Goal: Communication & Community: Answer question/provide support

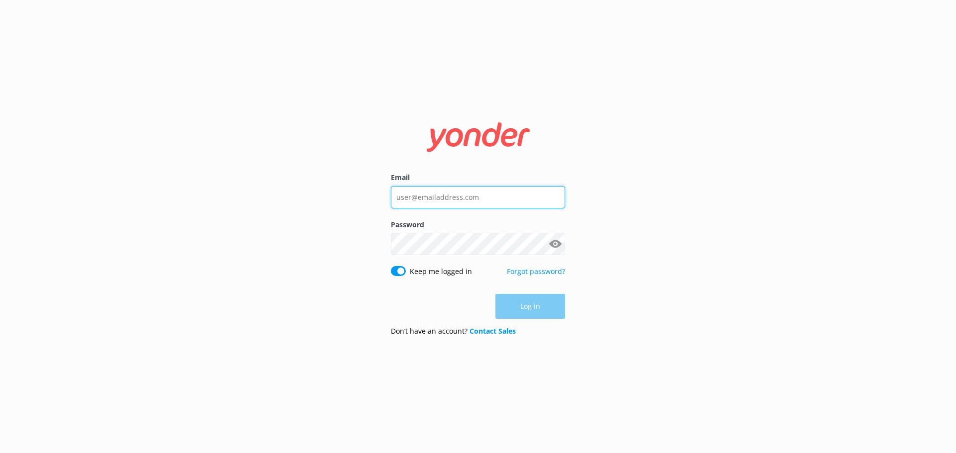
type input "[PERSON_NAME][EMAIL_ADDRESS][DOMAIN_NAME]"
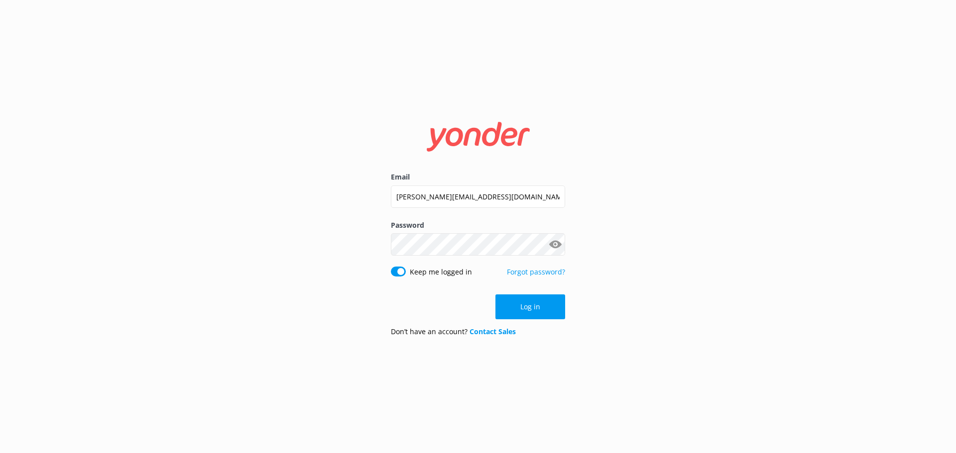
click at [524, 304] on div "Log in" at bounding box center [478, 307] width 174 height 25
click at [532, 309] on button "Log in" at bounding box center [530, 307] width 70 height 25
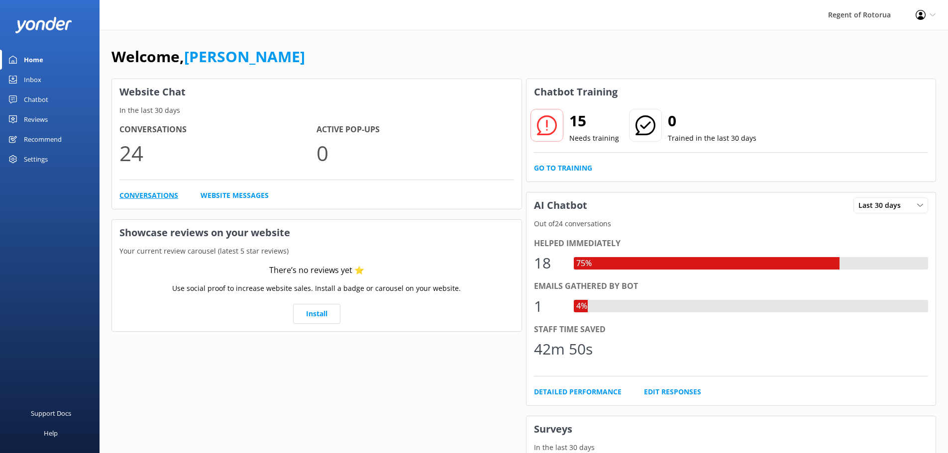
click at [142, 193] on link "Conversations" at bounding box center [148, 195] width 59 height 11
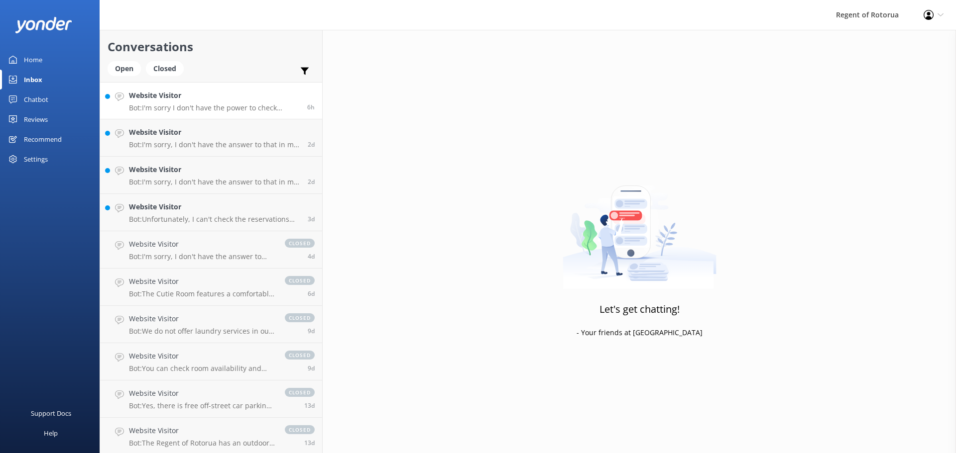
click at [185, 101] on h4 "Website Visitor" at bounding box center [214, 95] width 171 height 11
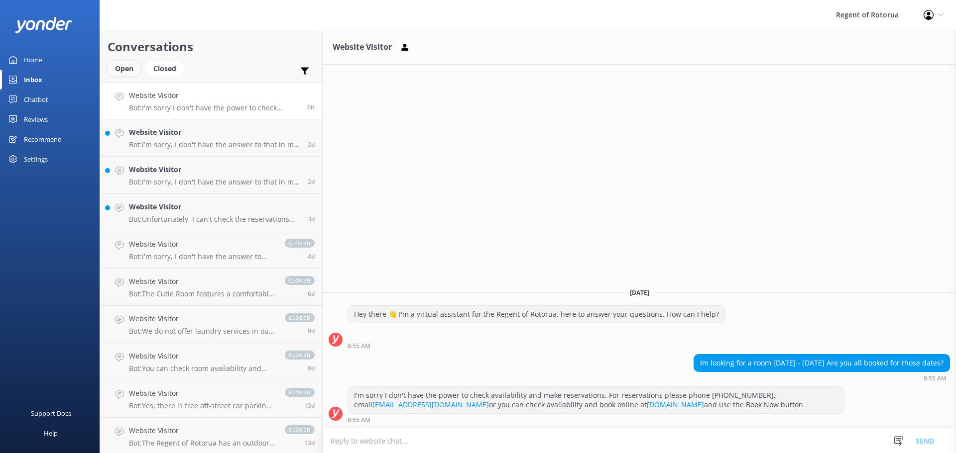
click at [123, 67] on div "Open" at bounding box center [124, 68] width 33 height 15
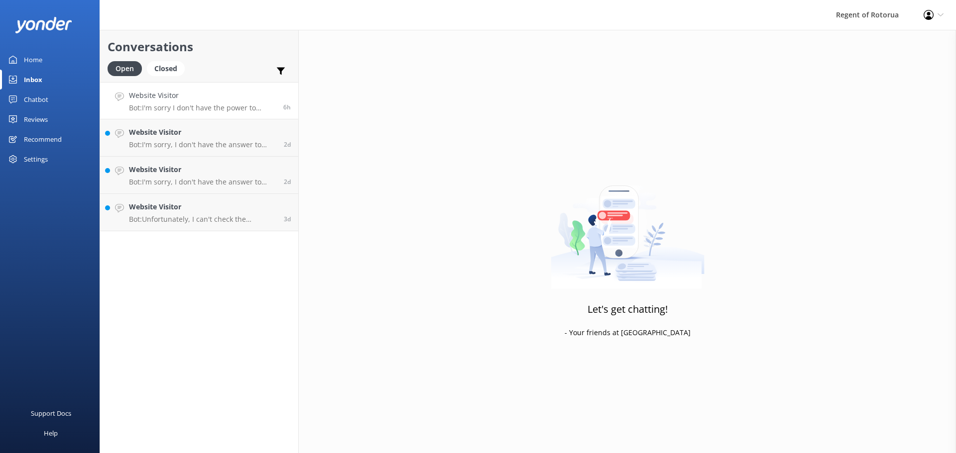
click at [193, 100] on h4 "Website Visitor" at bounding box center [202, 95] width 147 height 11
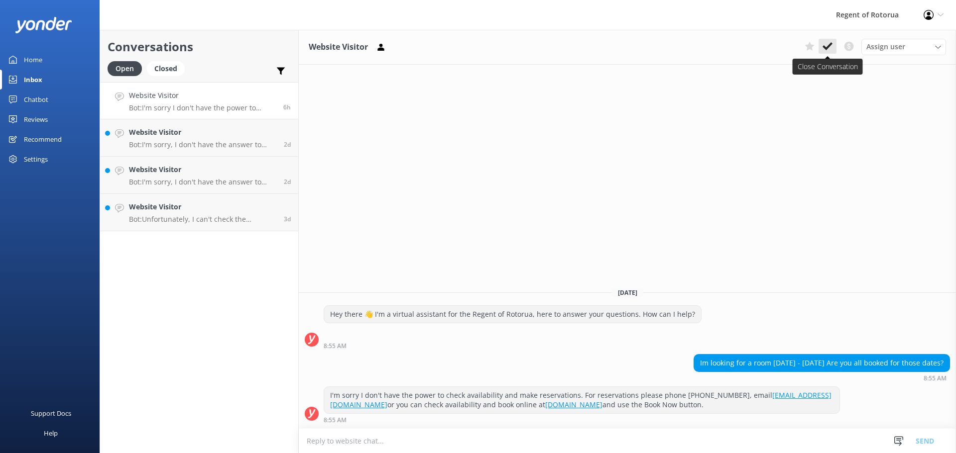
click at [828, 46] on use at bounding box center [827, 46] width 10 height 8
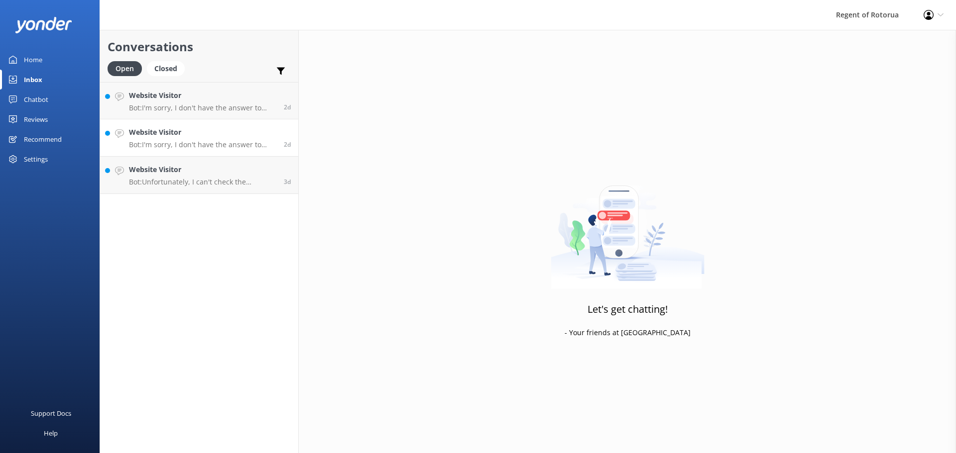
click at [165, 134] on h4 "Website Visitor" at bounding box center [202, 132] width 147 height 11
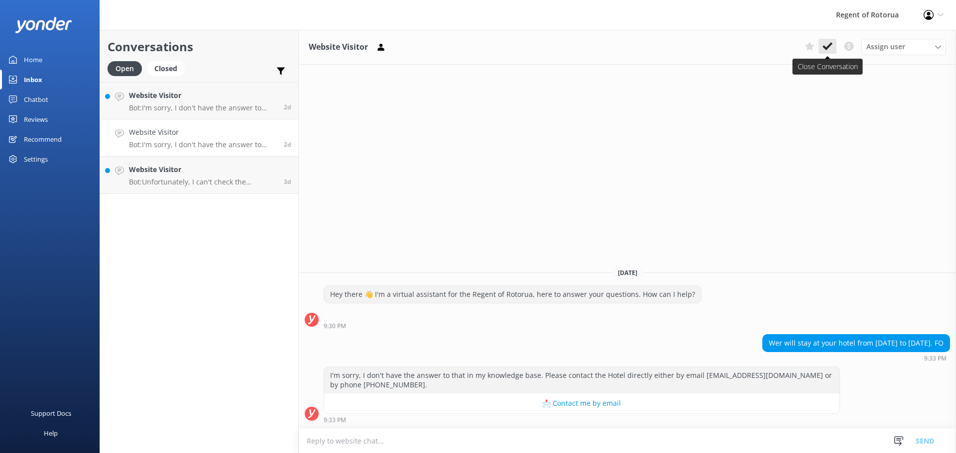
click at [828, 45] on icon at bounding box center [827, 46] width 10 height 10
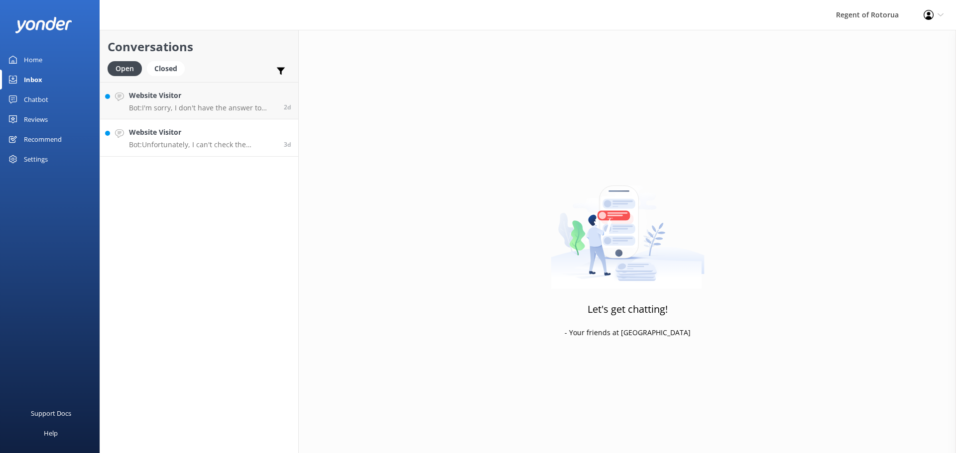
click at [198, 133] on h4 "Website Visitor" at bounding box center [202, 132] width 147 height 11
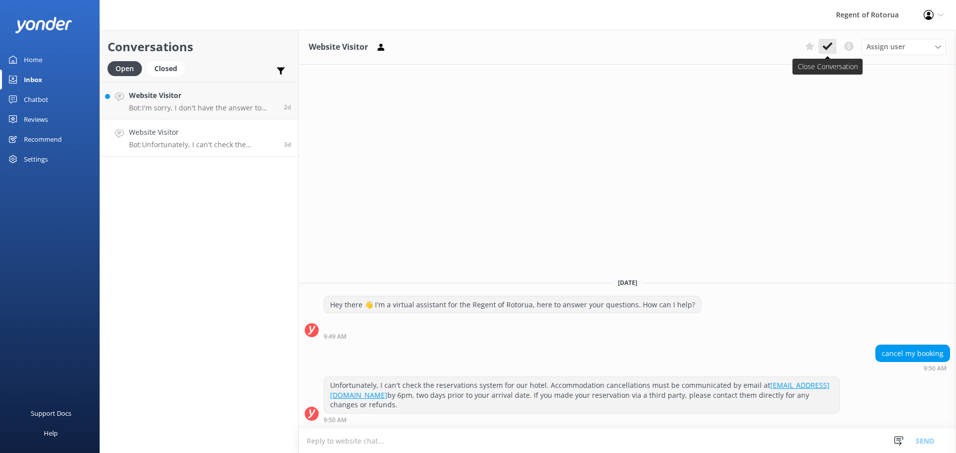
click at [826, 47] on use at bounding box center [827, 46] width 10 height 8
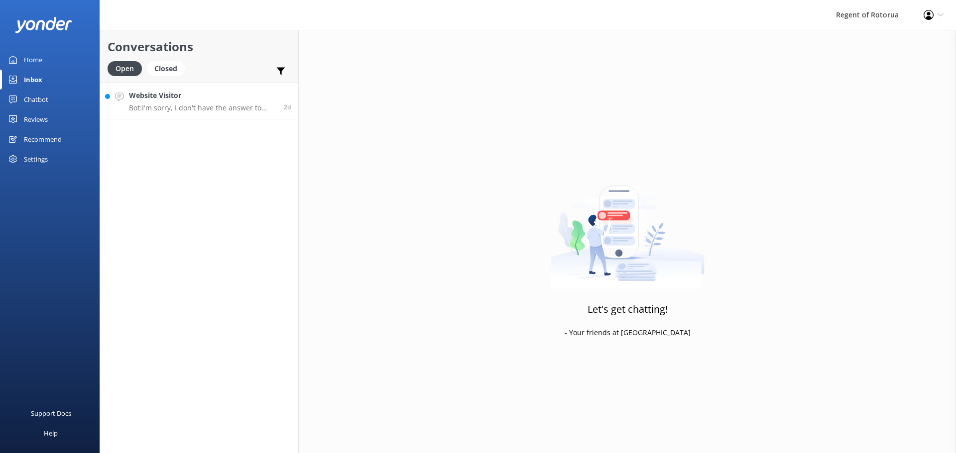
click at [182, 97] on h4 "Website Visitor" at bounding box center [202, 95] width 147 height 11
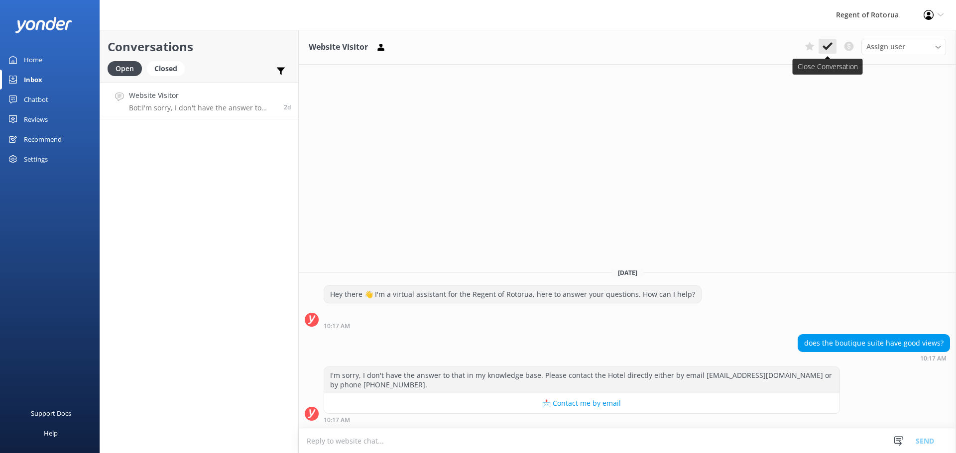
click at [828, 48] on use at bounding box center [827, 46] width 10 height 8
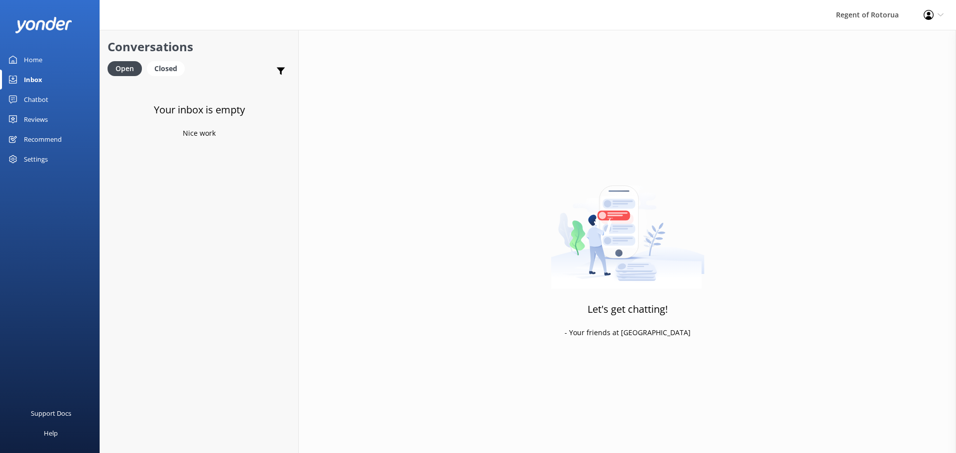
click at [38, 77] on div "Inbox" at bounding box center [33, 80] width 18 height 20
